Goal: Entertainment & Leisure: Consume media (video, audio)

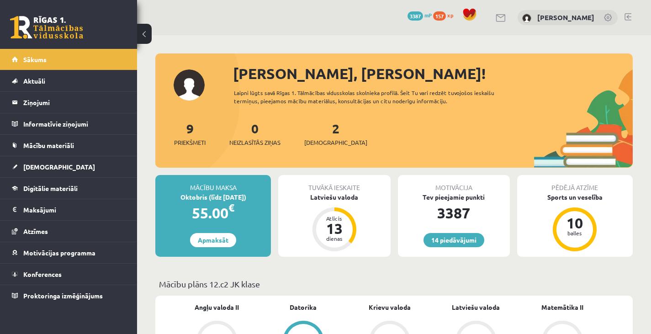
scroll to position [618, 0]
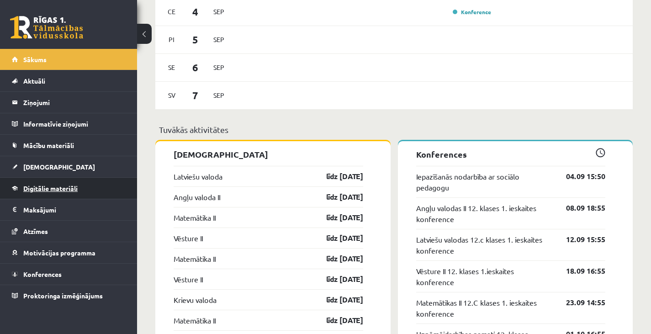
click at [66, 184] on link "Digitālie materiāli" at bounding box center [69, 188] width 114 height 21
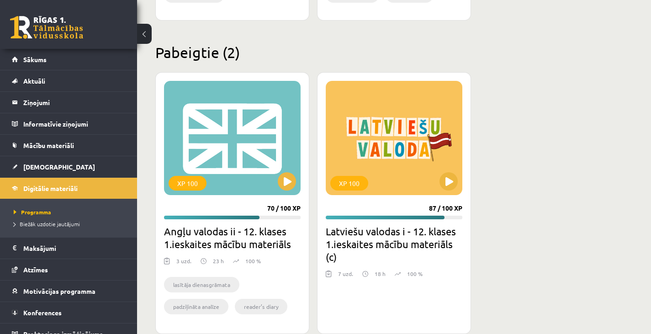
scroll to position [1120, 0]
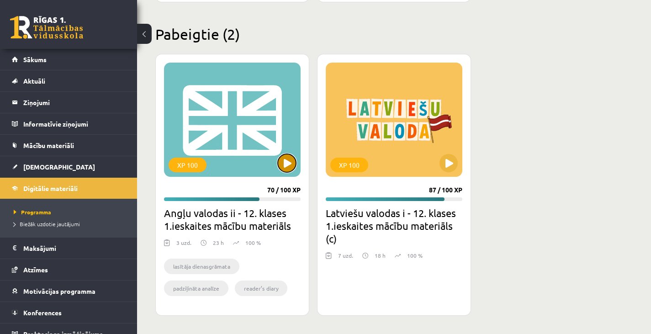
click at [288, 170] on button at bounding box center [287, 163] width 18 height 18
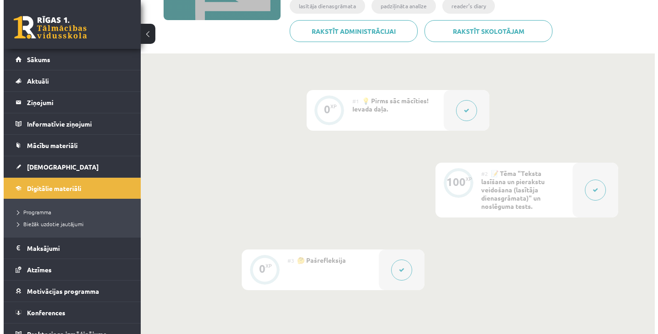
scroll to position [168, 0]
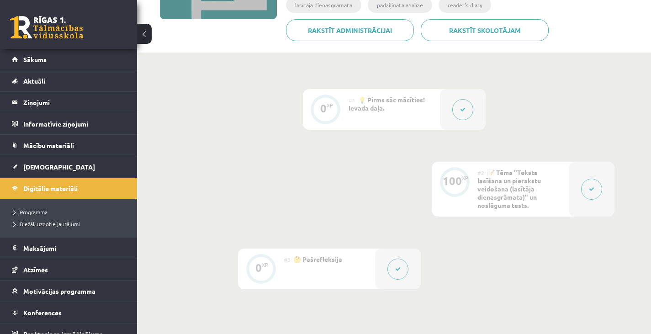
click at [597, 196] on button at bounding box center [591, 189] width 21 height 21
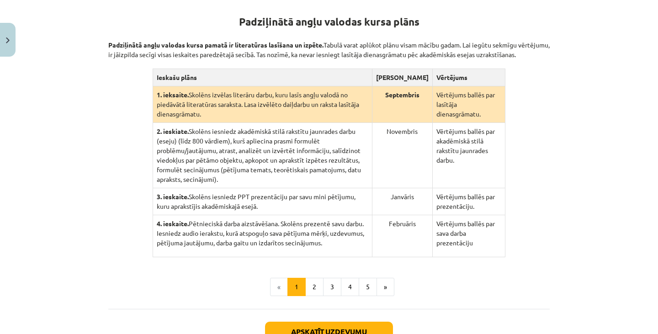
scroll to position [264, 0]
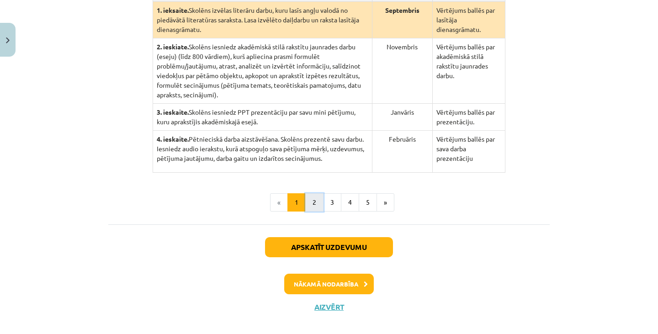
click at [310, 193] on button "2" at bounding box center [314, 202] width 18 height 18
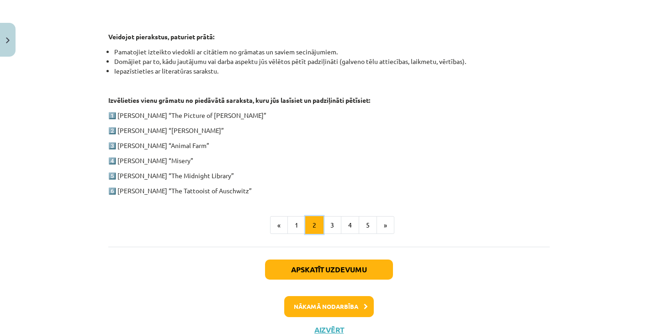
scroll to position [483, 0]
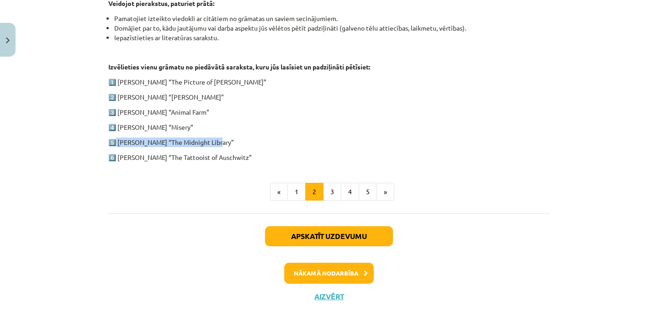
drag, startPoint x: 114, startPoint y: 144, endPoint x: 217, endPoint y: 140, distance: 103.4
click at [217, 140] on p "5️⃣ [PERSON_NAME] “The Midnight Library”" at bounding box center [328, 143] width 441 height 10
copy p "[PERSON_NAME] “The Midnight Library”"
